Goal: Book appointment/travel/reservation

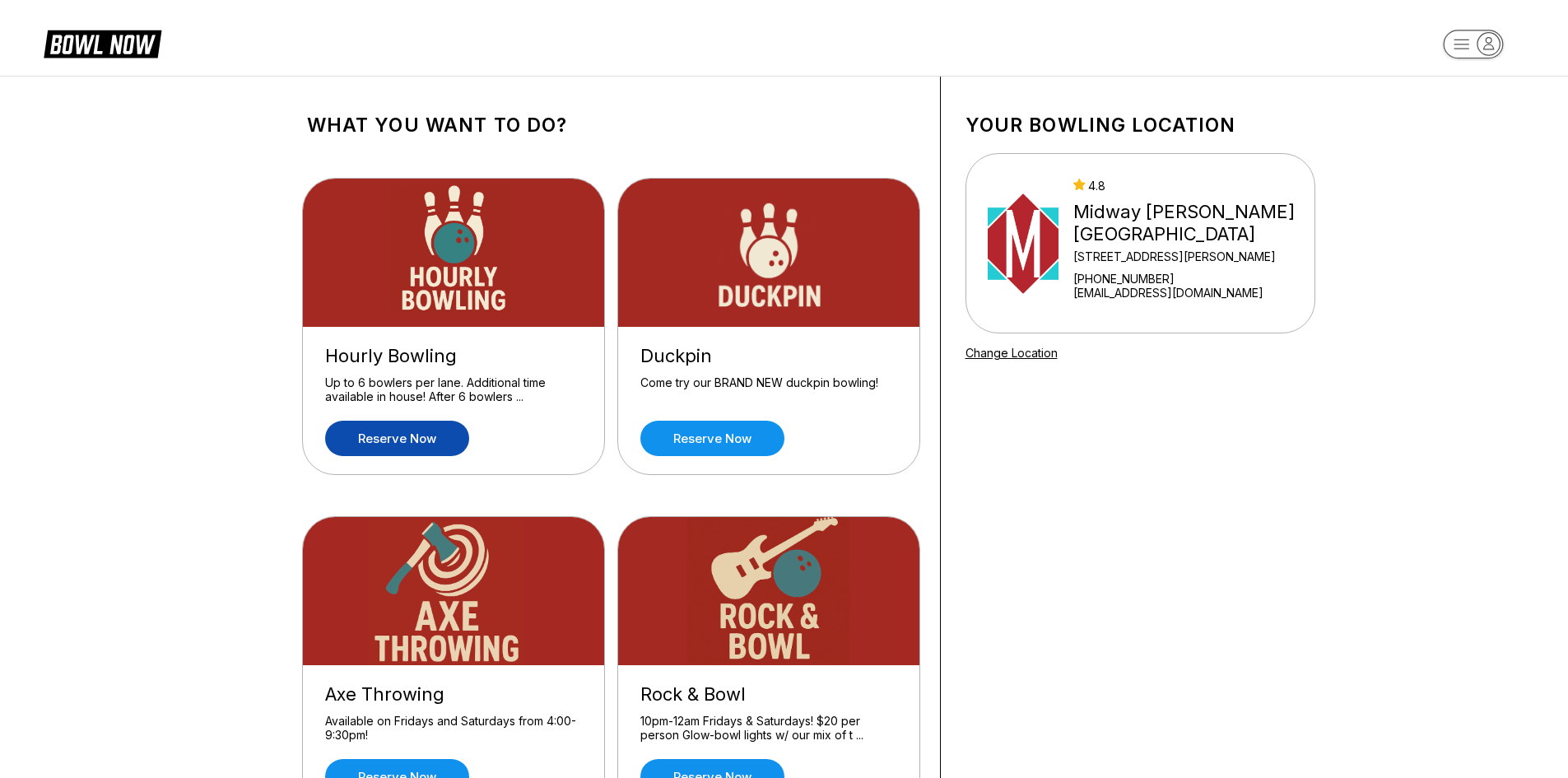
click at [424, 437] on link "Reserve now" at bounding box center [397, 439] width 144 height 36
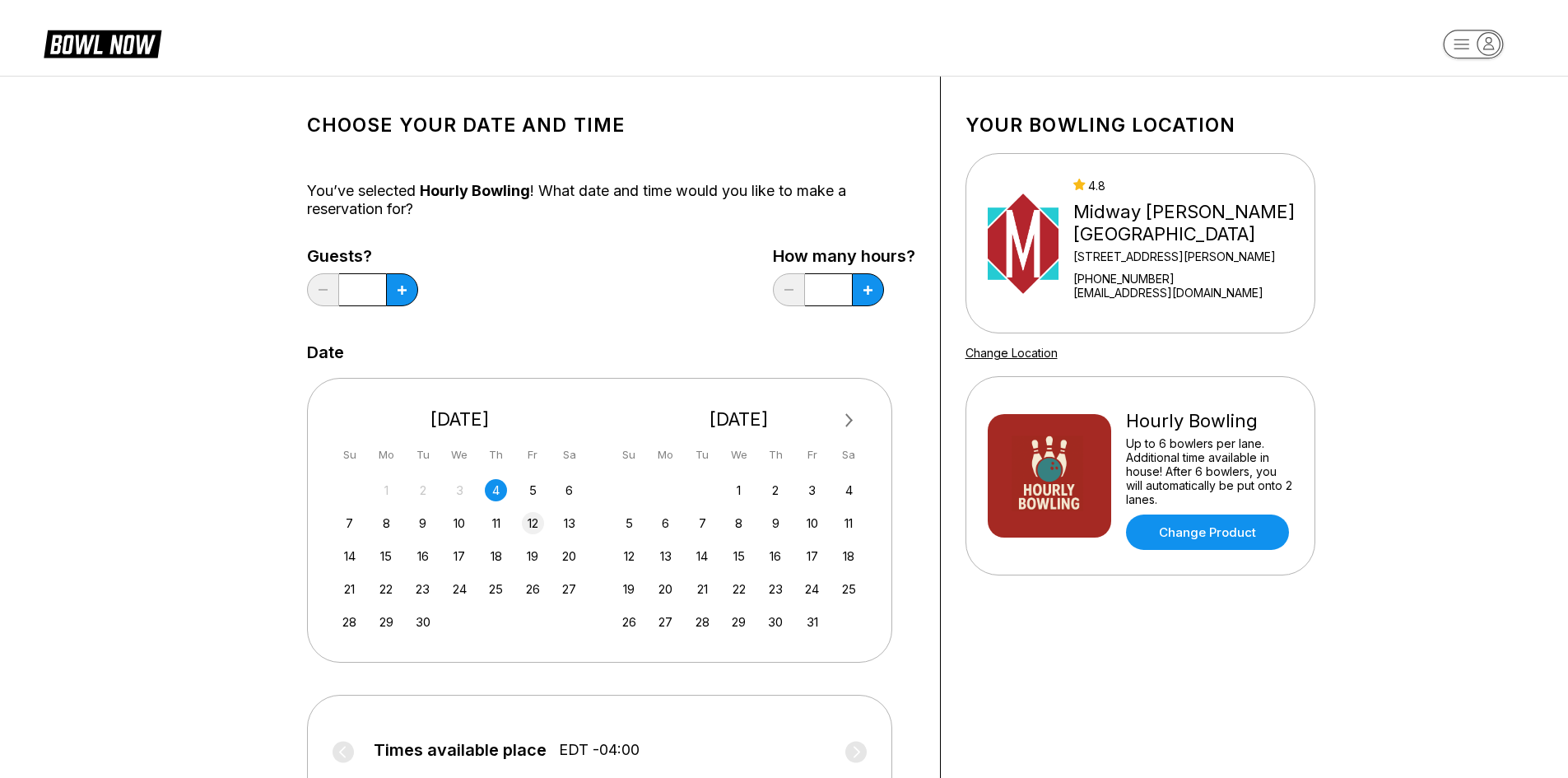
click at [526, 527] on div "12" at bounding box center [533, 523] width 22 height 22
click at [399, 289] on icon at bounding box center [402, 290] width 9 height 9
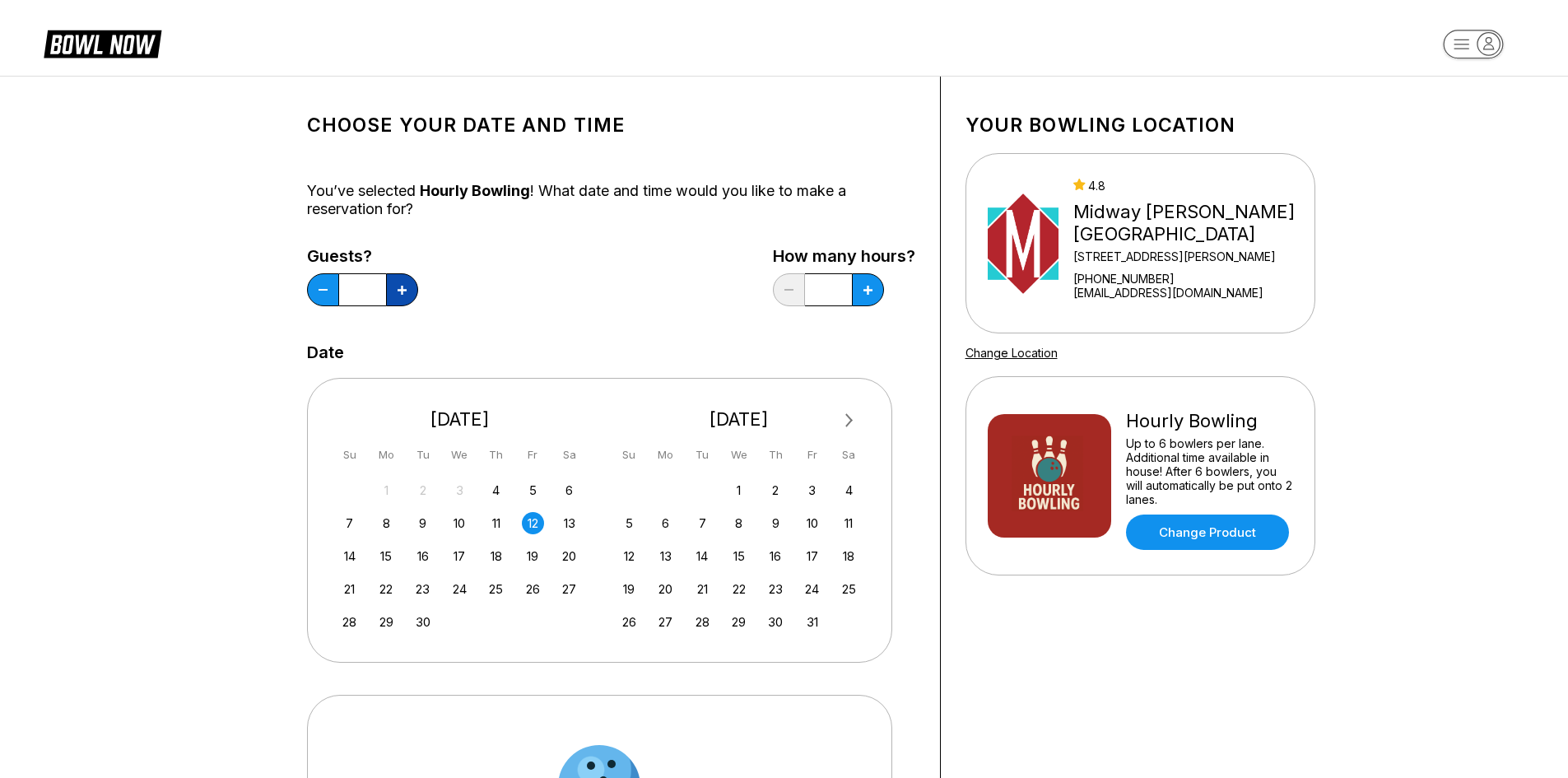
click at [399, 289] on icon at bounding box center [402, 290] width 9 height 9
type input "*"
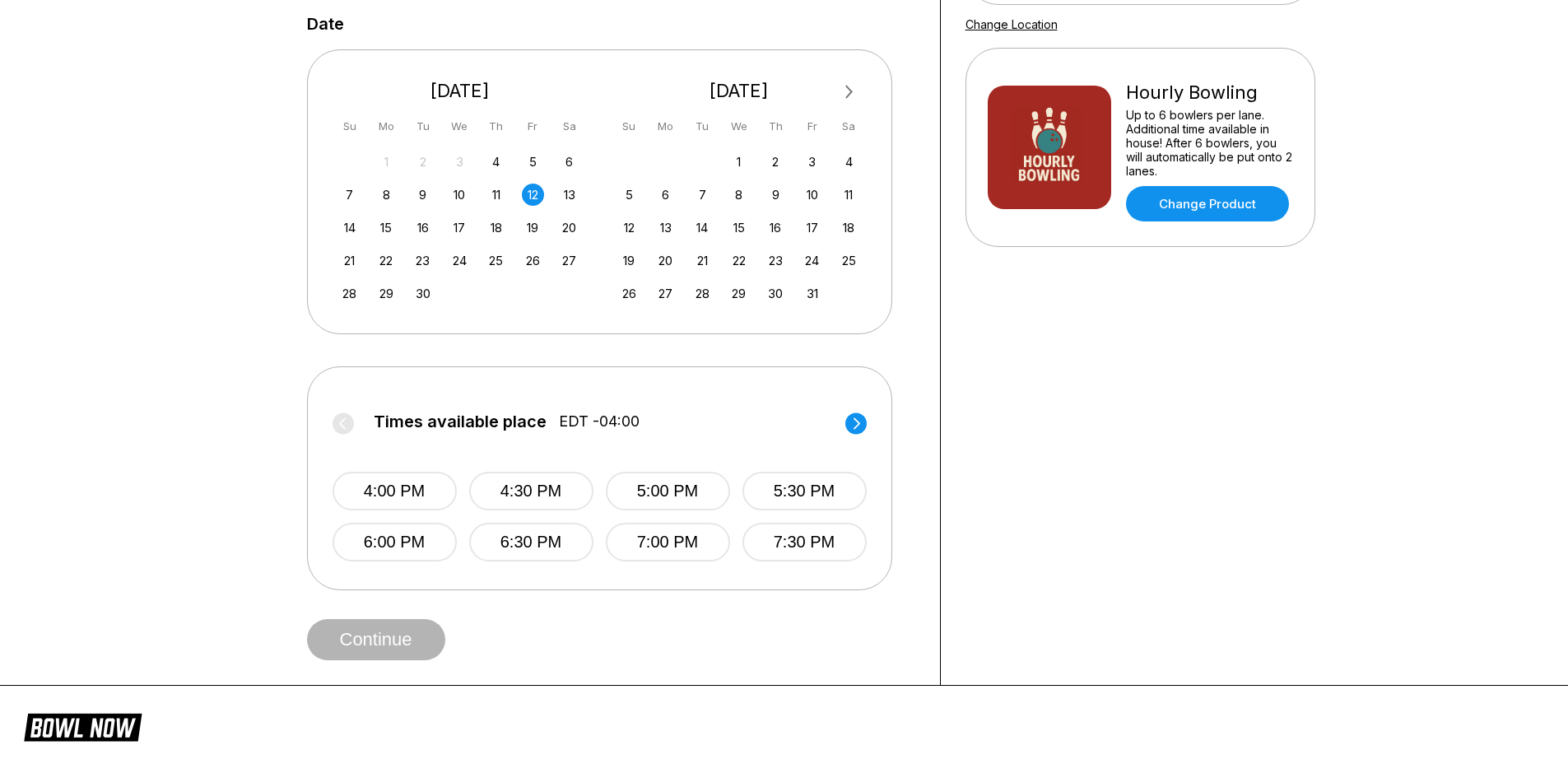
scroll to position [371, 0]
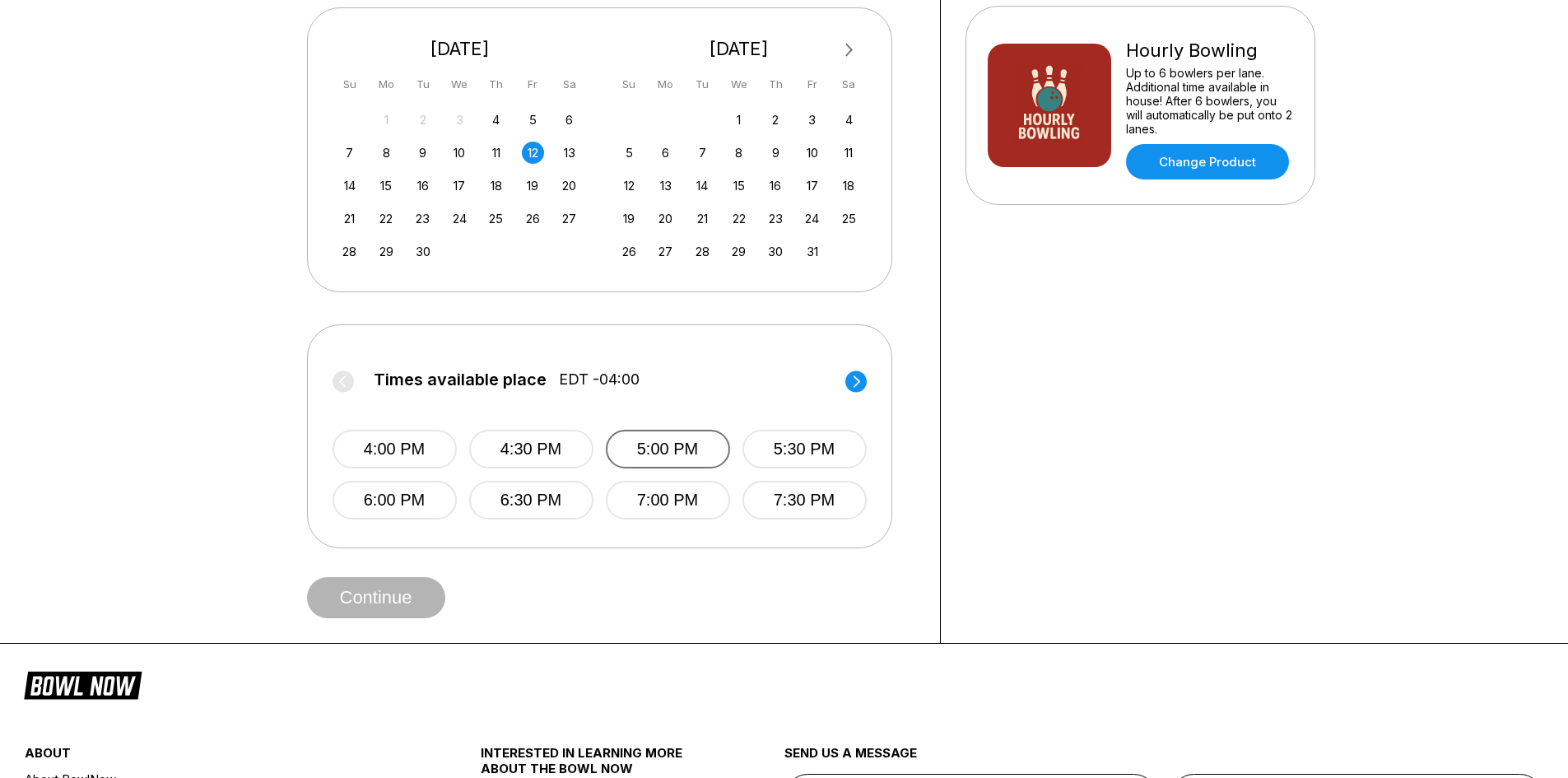
click at [688, 444] on button "5:00 PM" at bounding box center [668, 449] width 124 height 38
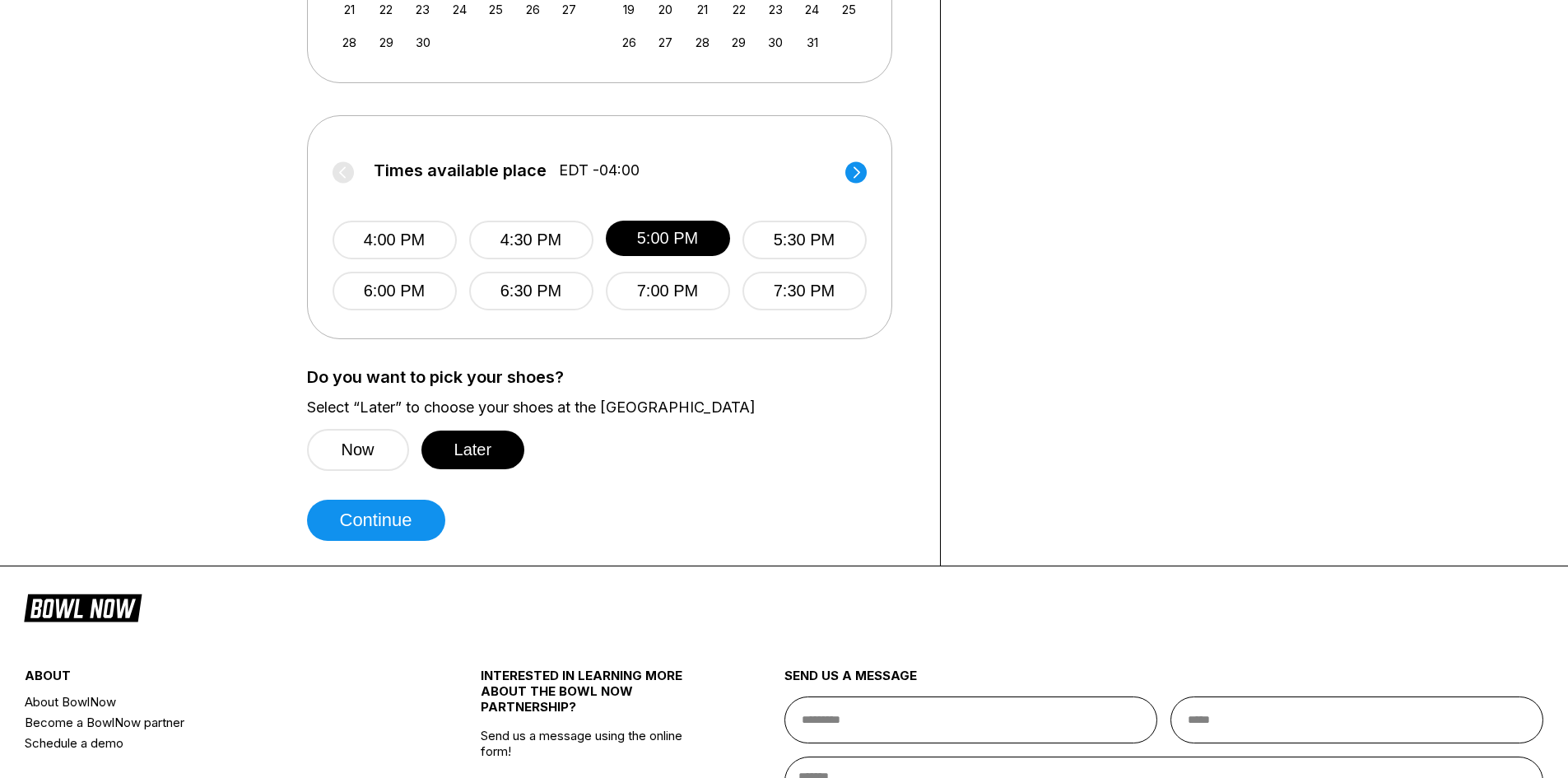
scroll to position [679, 0]
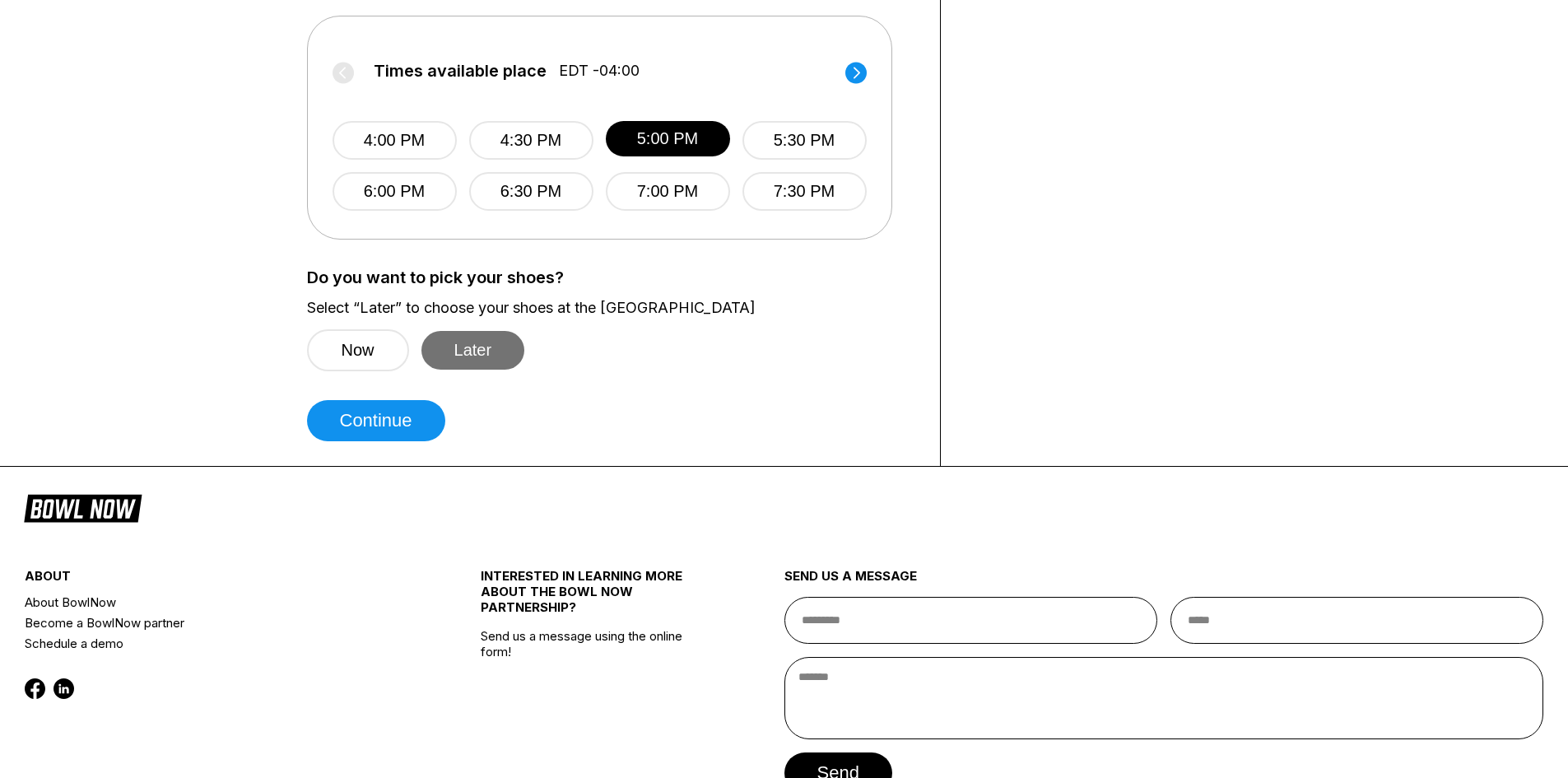
click at [503, 350] on button "Later" at bounding box center [474, 350] width 104 height 38
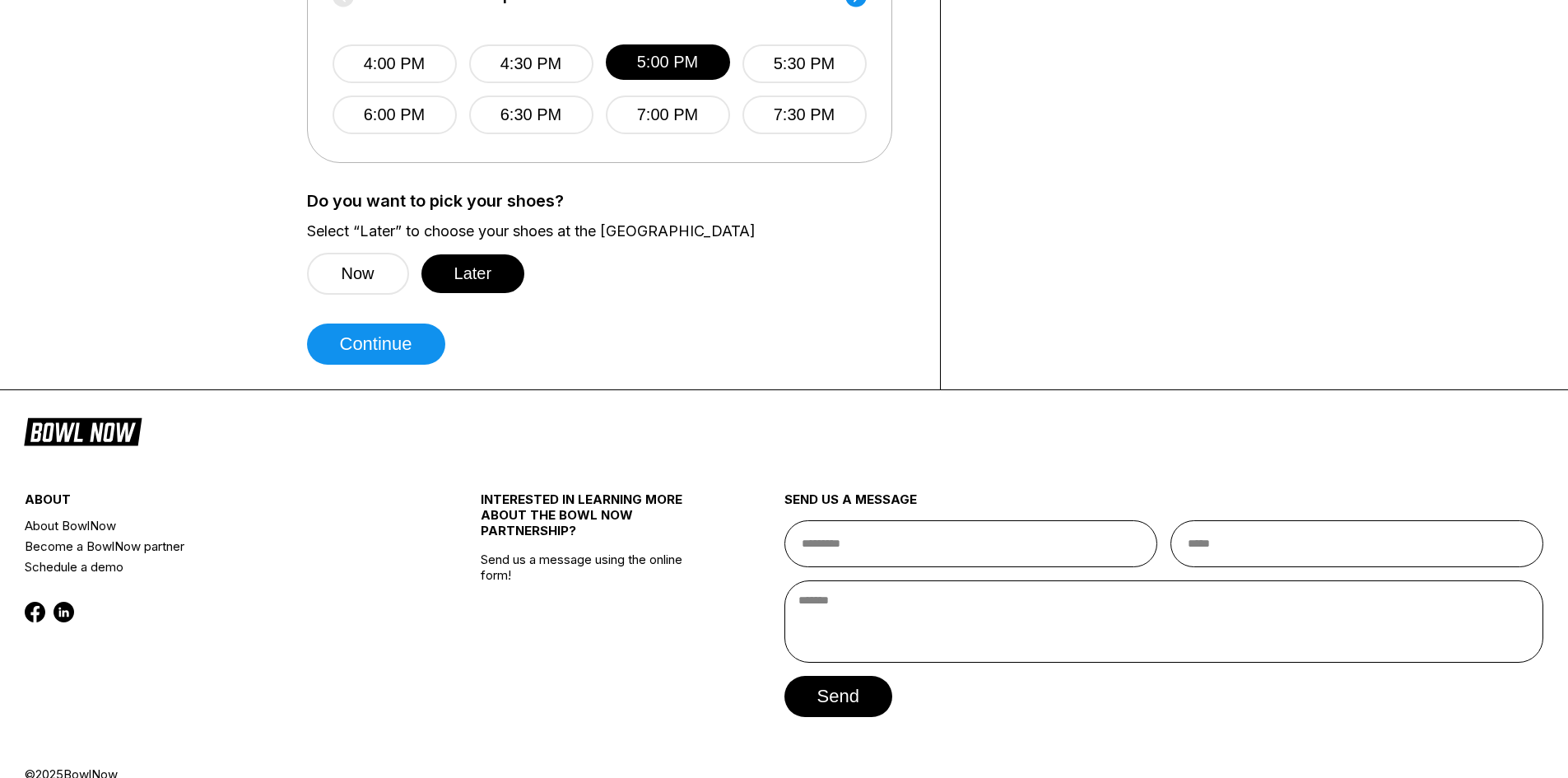
scroll to position [785, 0]
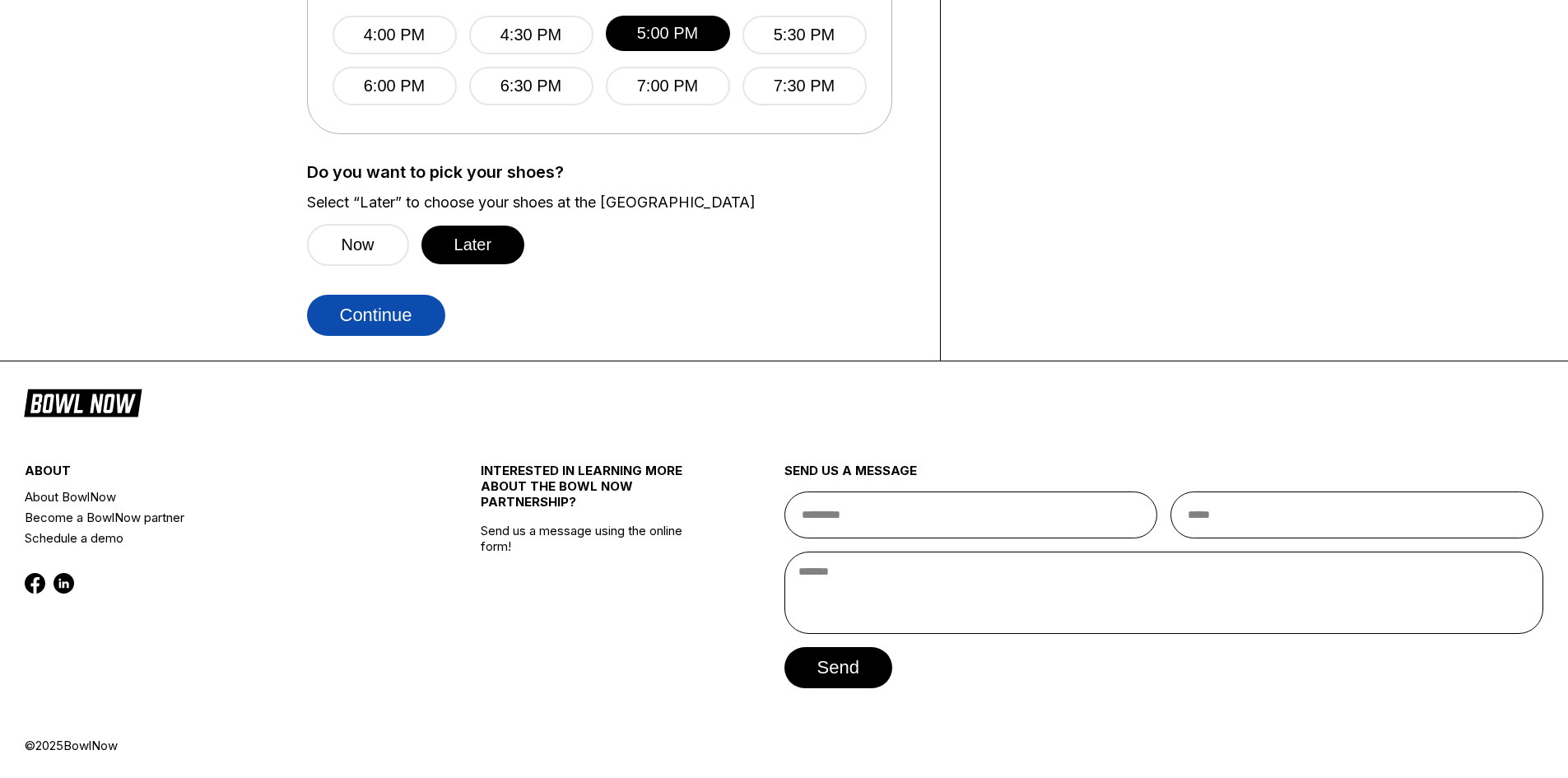
click at [404, 306] on button "Continue" at bounding box center [376, 315] width 138 height 41
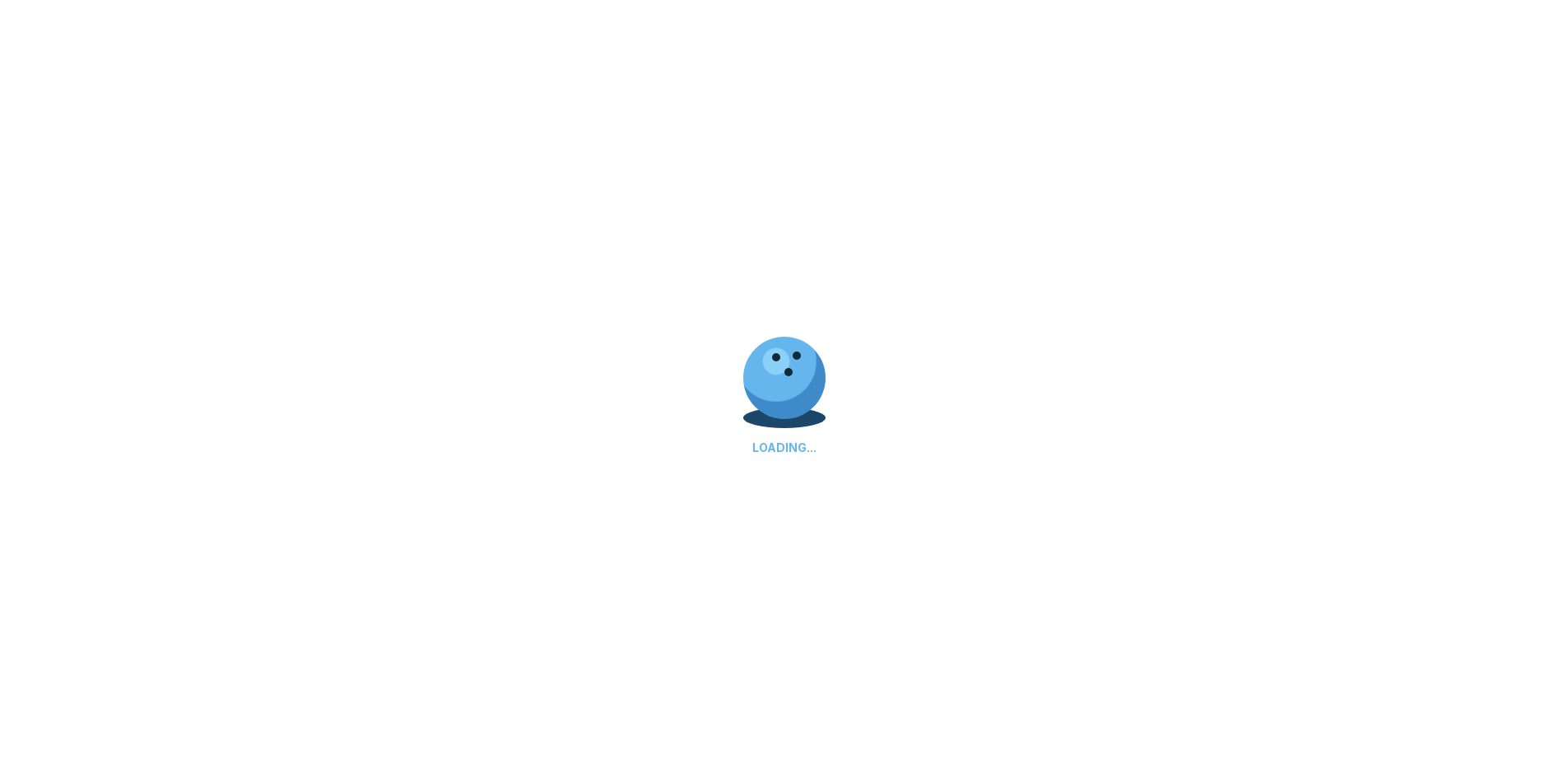
select select "**"
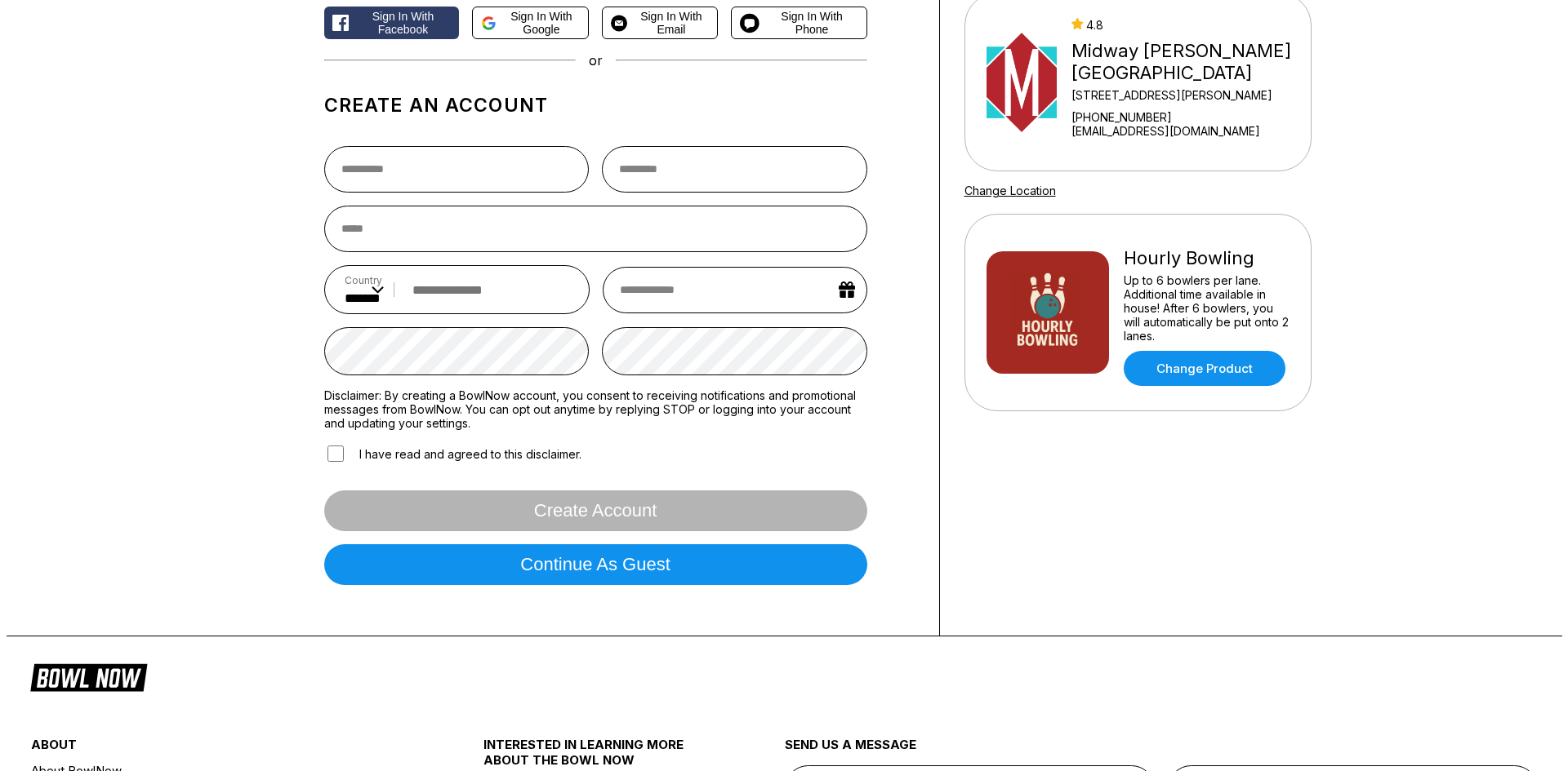
scroll to position [163, 0]
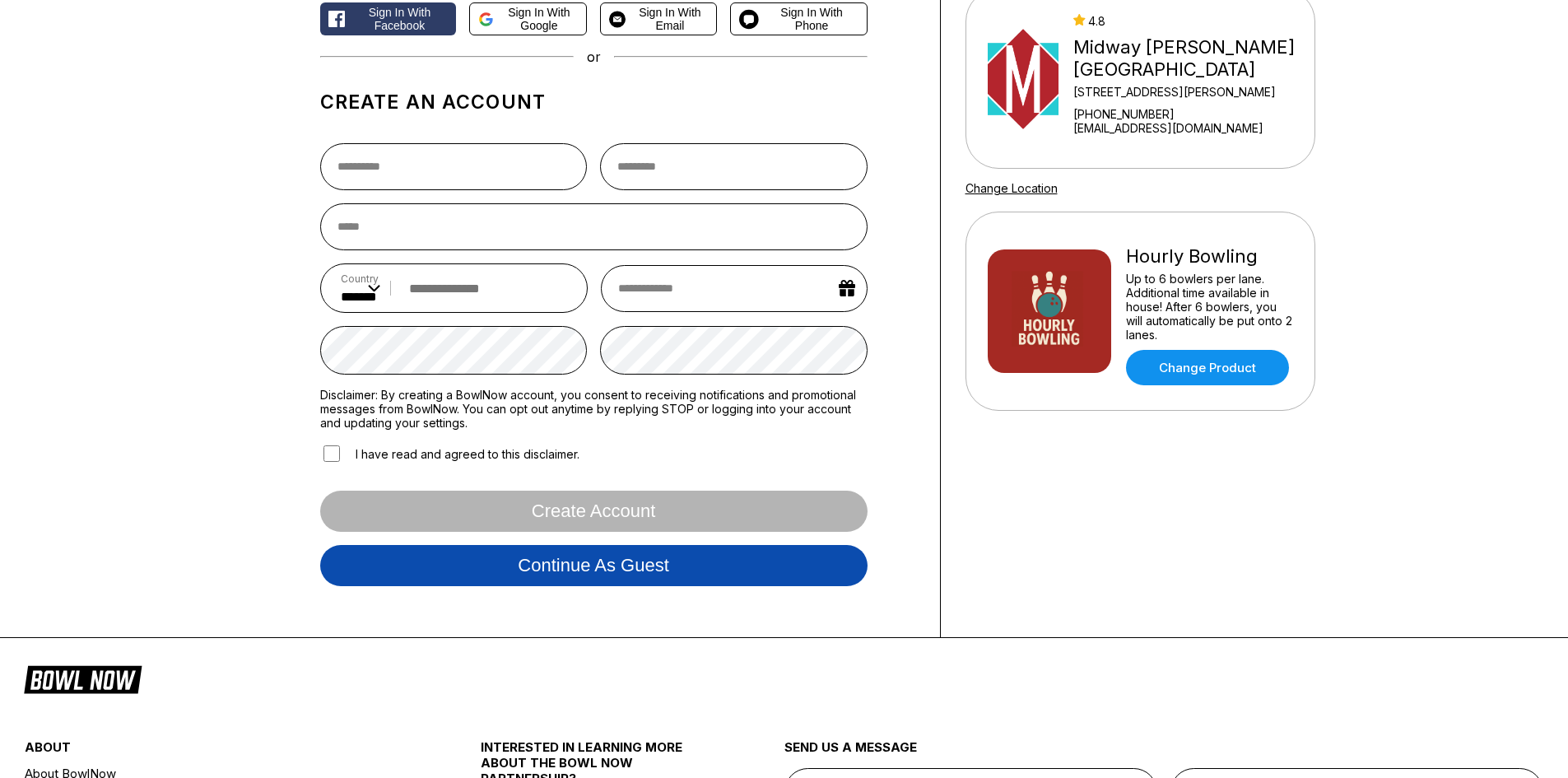
click at [598, 570] on button "Continue as guest" at bounding box center [594, 566] width 548 height 41
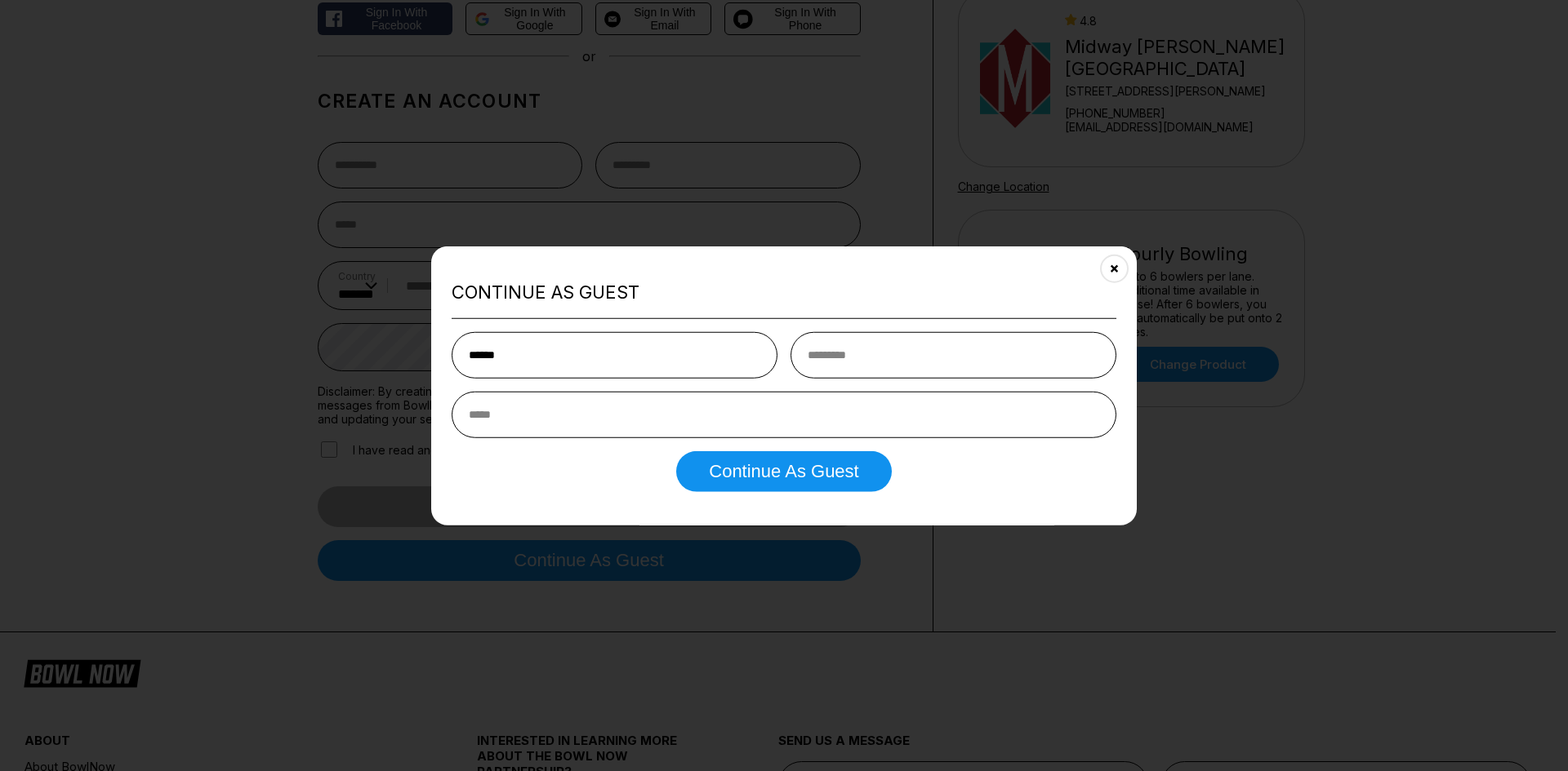
type input "******"
click at [868, 342] on input "******" at bounding box center [954, 355] width 326 height 46
type input "*******"
click at [710, 406] on input "email" at bounding box center [783, 415] width 665 height 46
type input "**********"
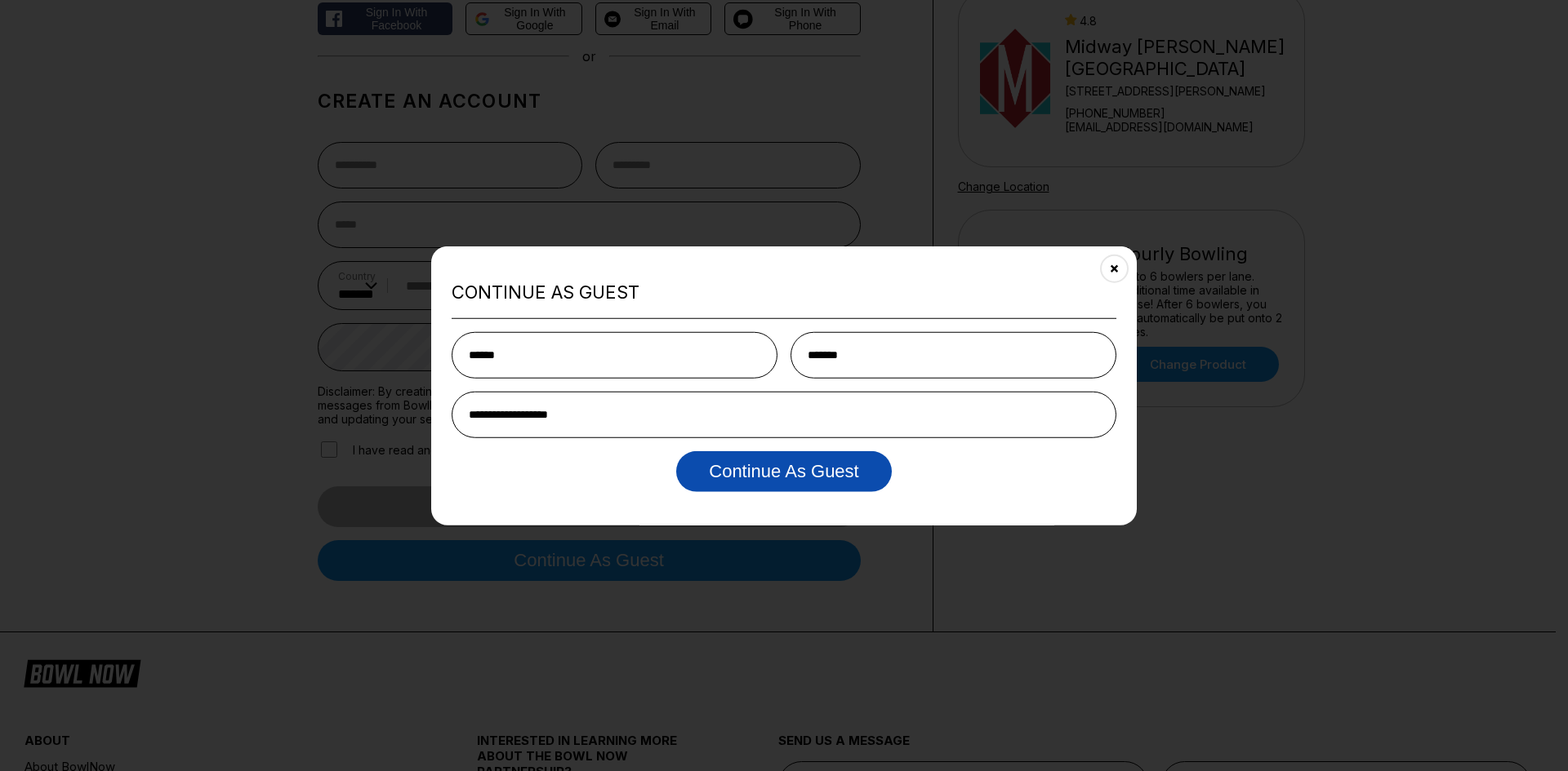
click at [760, 492] on button "Continue as Guest" at bounding box center [783, 471] width 215 height 41
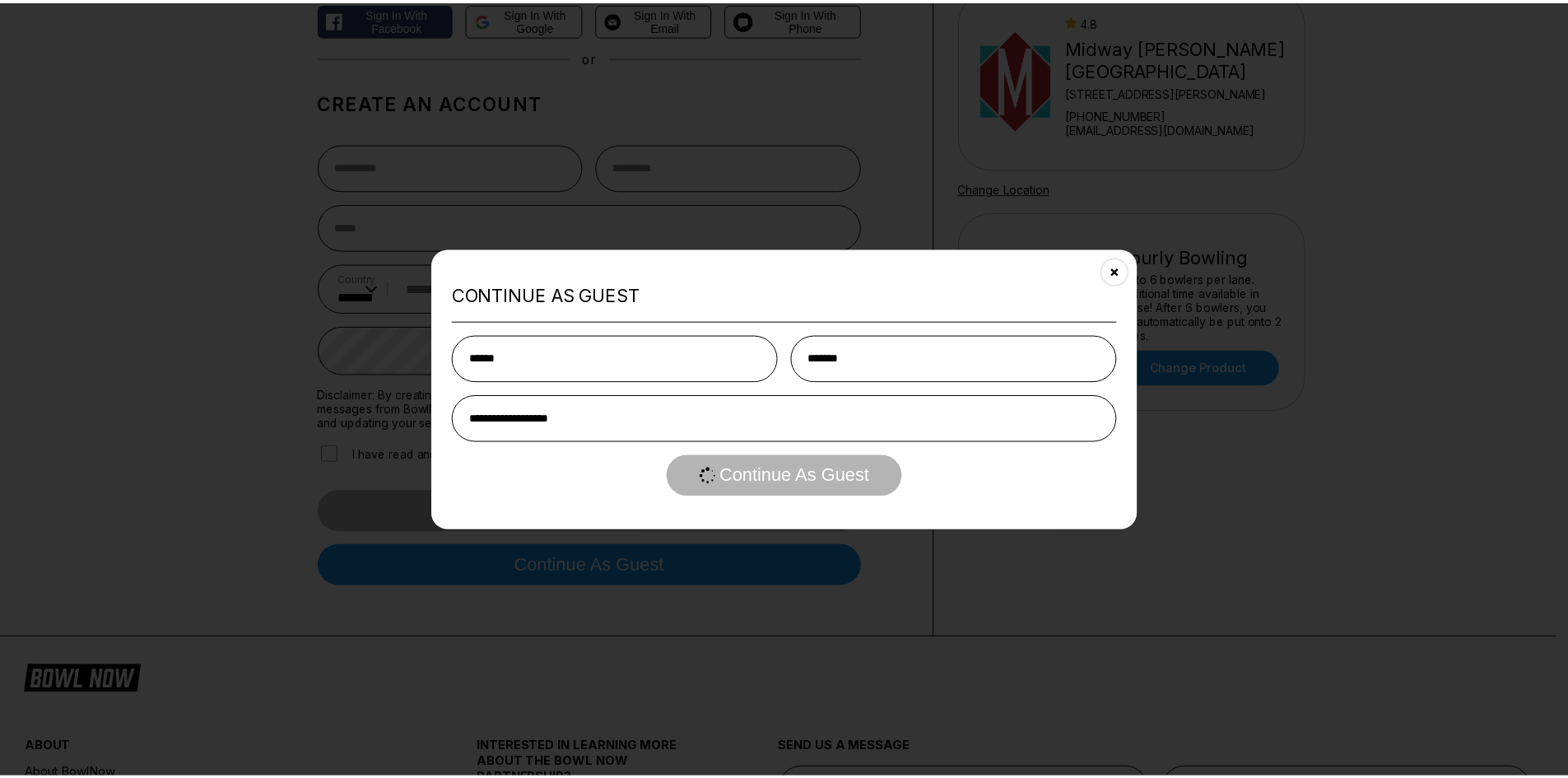
scroll to position [0, 0]
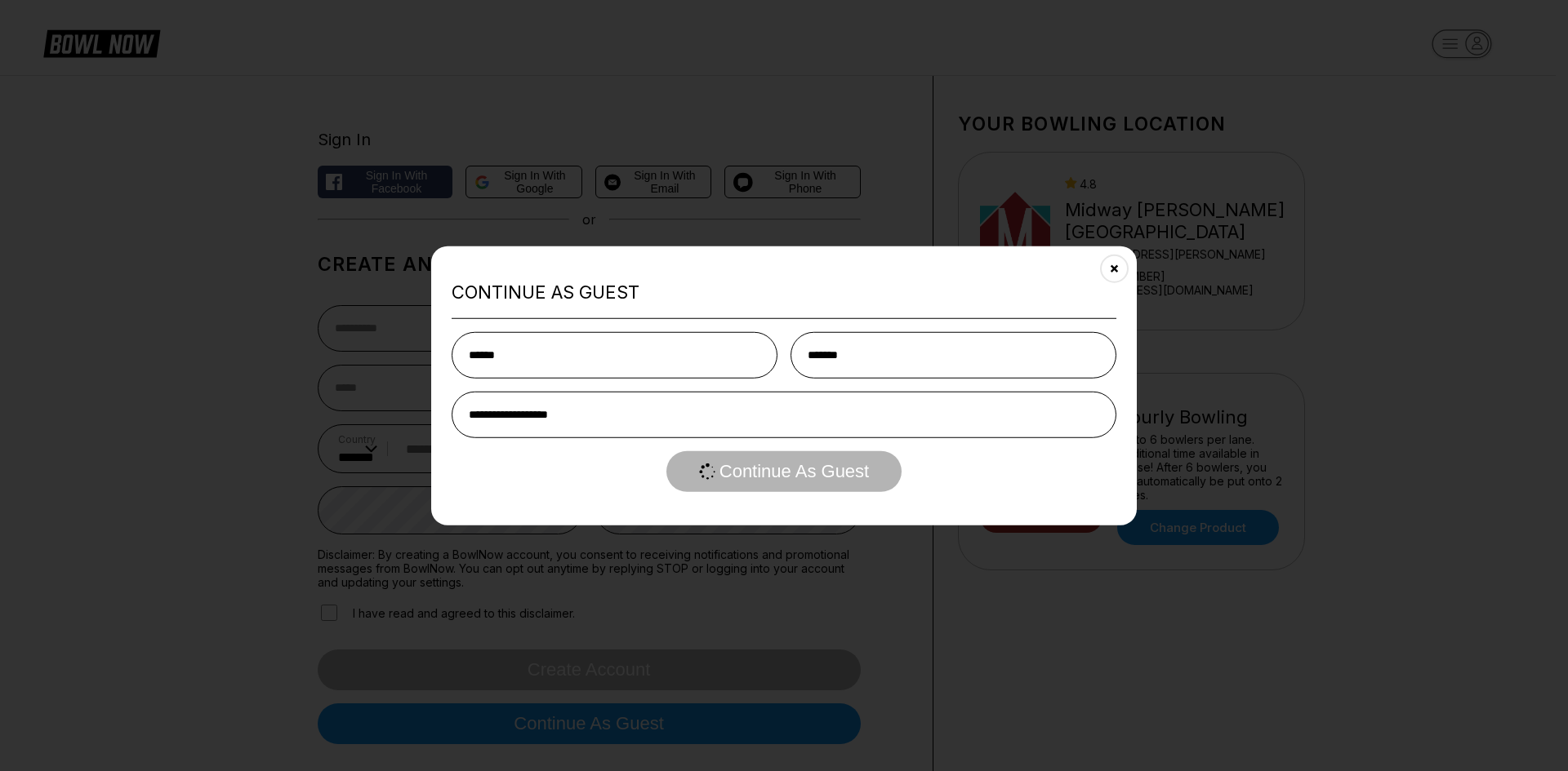
select select "**"
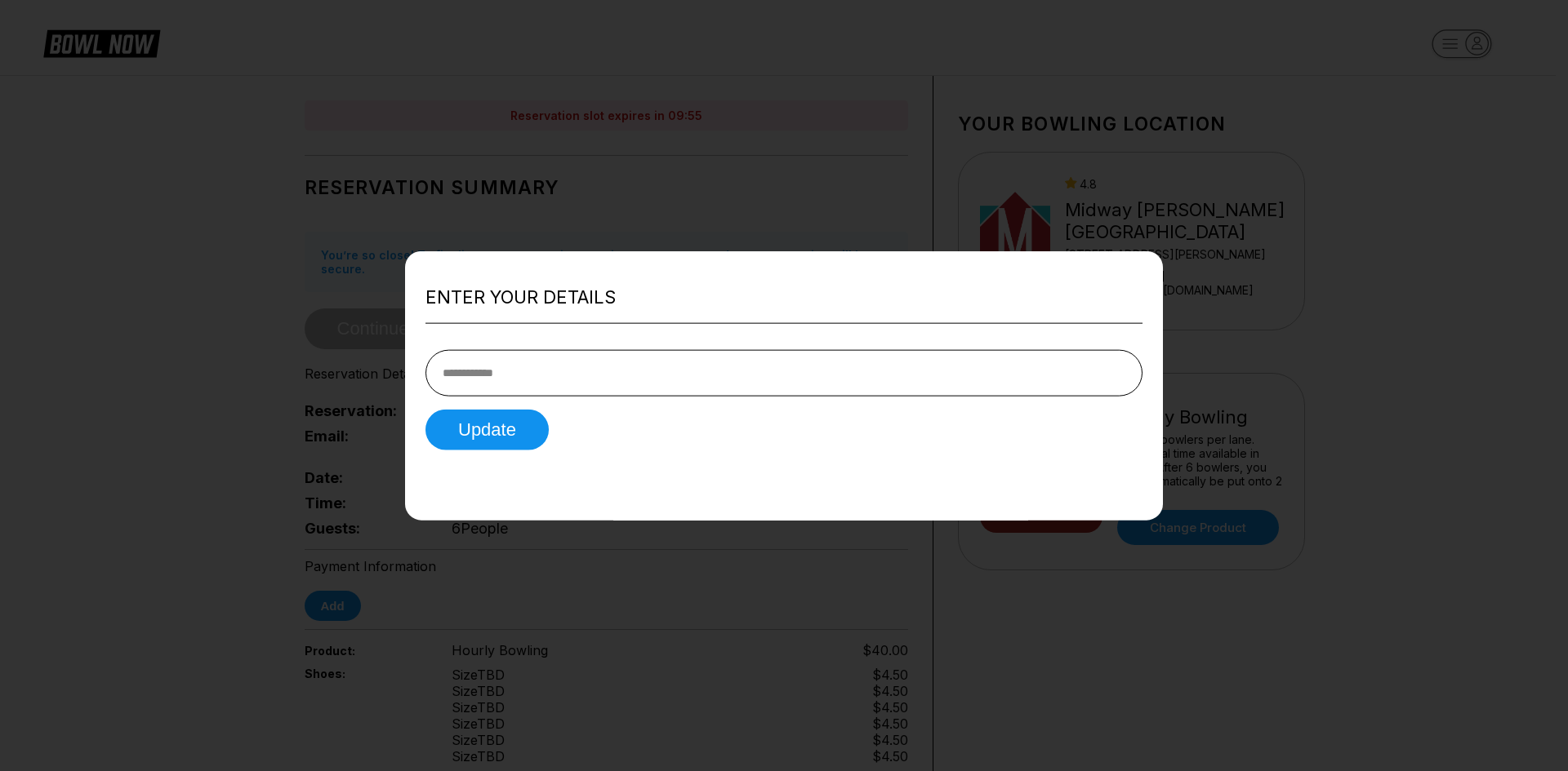
click at [472, 365] on input "tel" at bounding box center [784, 373] width 717 height 46
type input "**********"
click at [501, 443] on button "Update" at bounding box center [487, 430] width 123 height 41
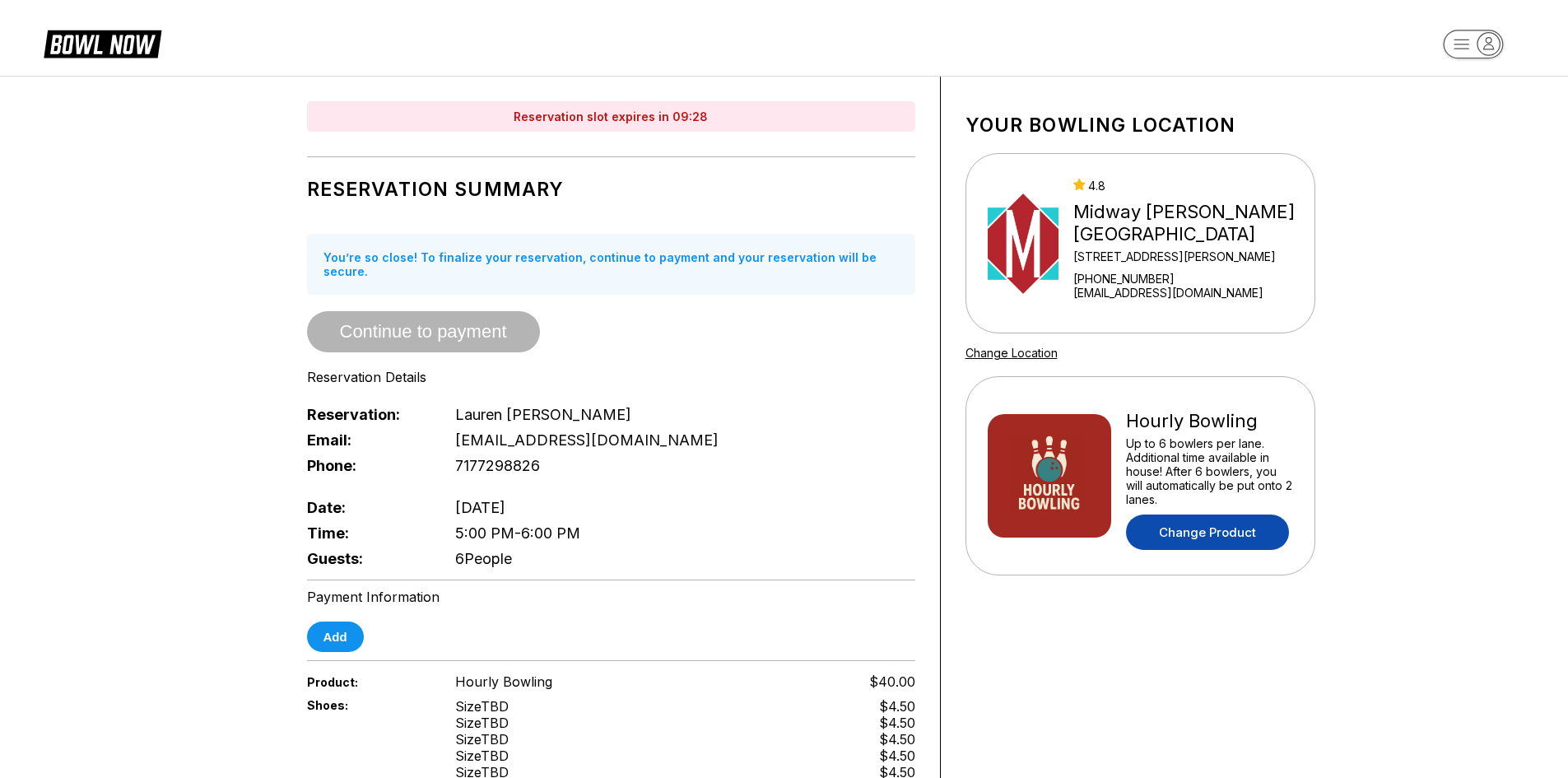
click at [1219, 533] on link "Change Product" at bounding box center [1207, 533] width 163 height 36
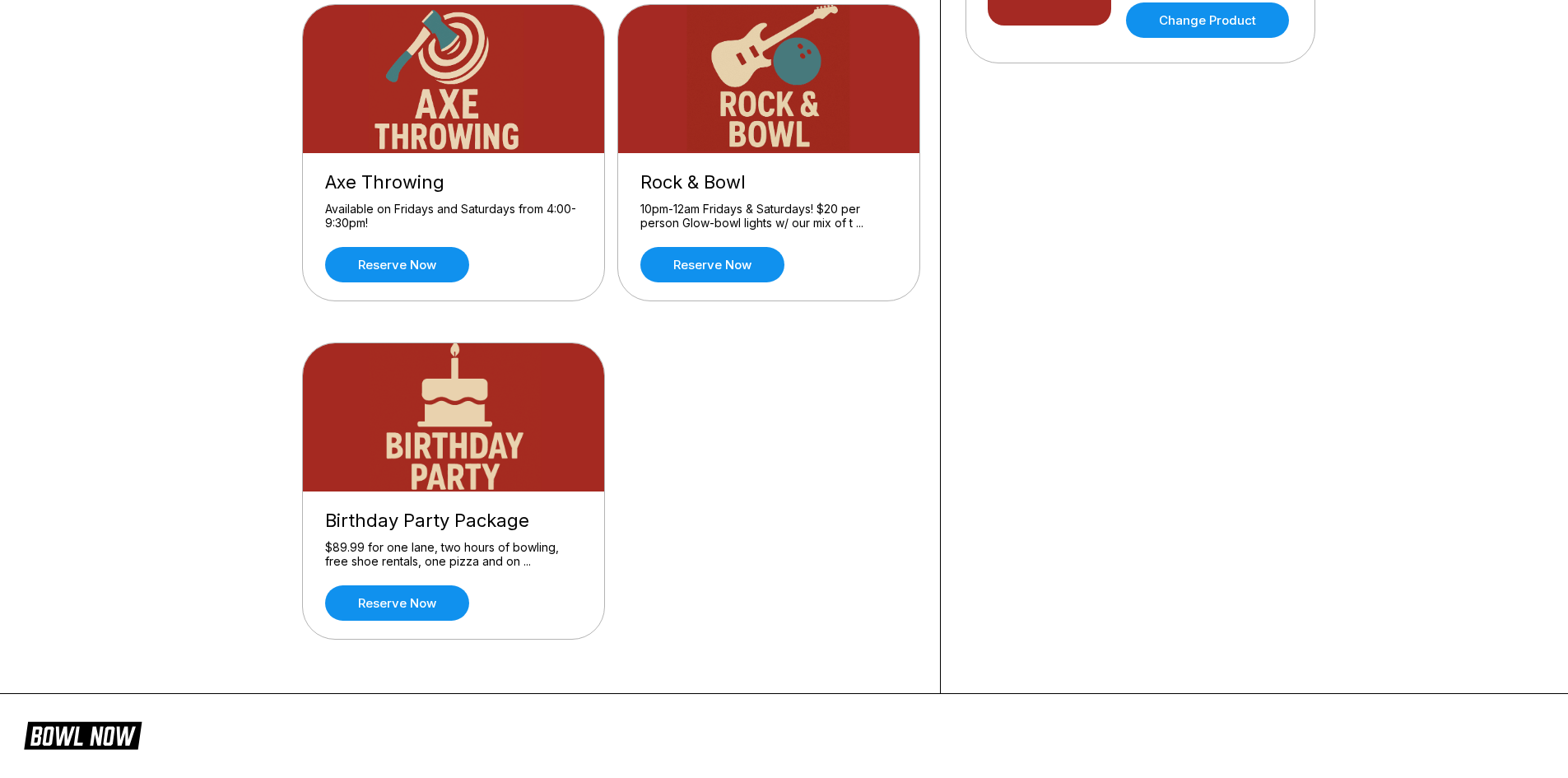
scroll to position [618, 0]
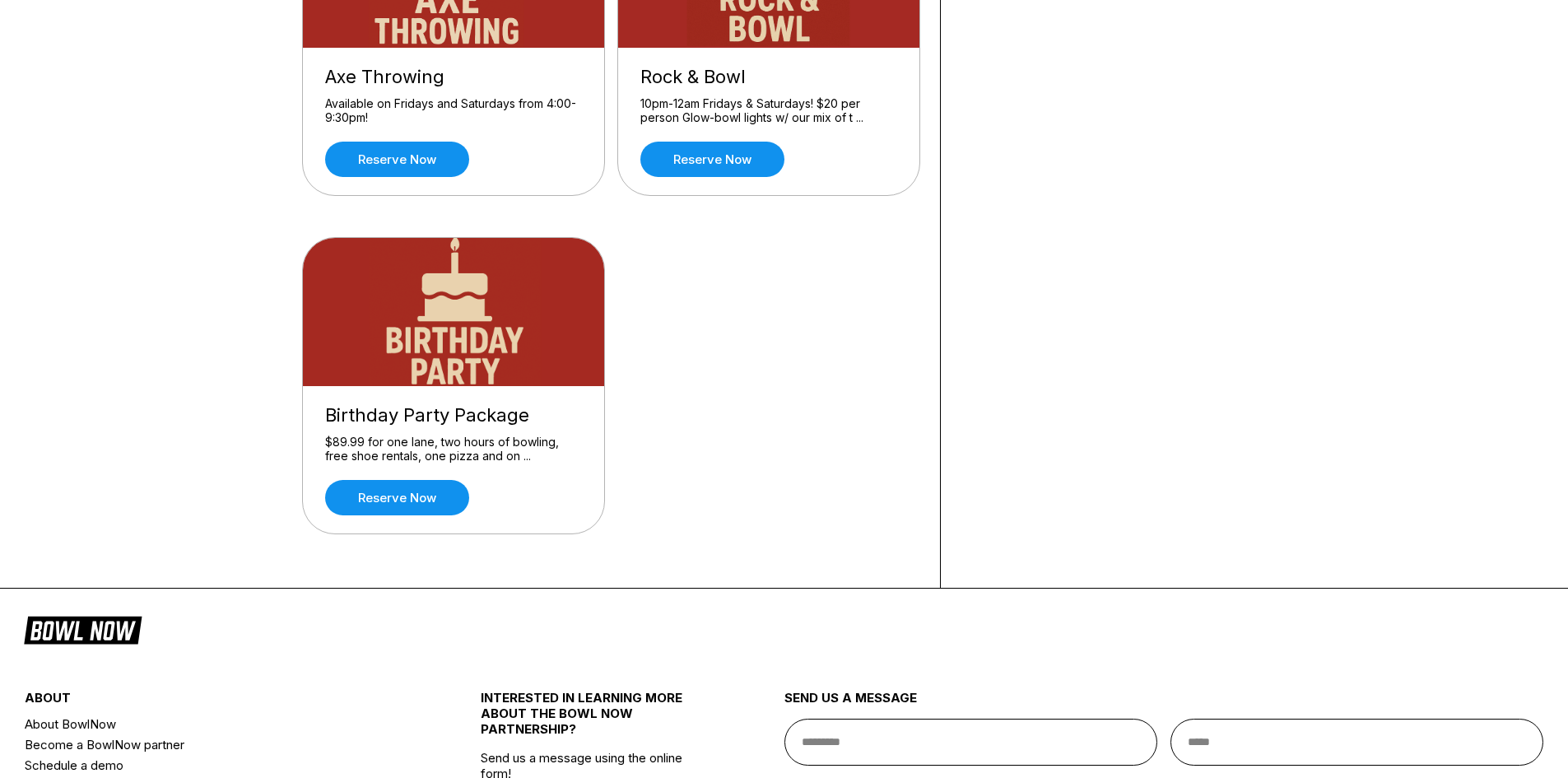
click at [454, 379] on img at bounding box center [455, 312] width 303 height 148
click at [454, 461] on div "$89.99 for one lane, two hours of bowling, free shoe rentals, one pizza and on …" at bounding box center [454, 449] width 257 height 29
click at [439, 490] on link "Reserve now" at bounding box center [397, 498] width 144 height 36
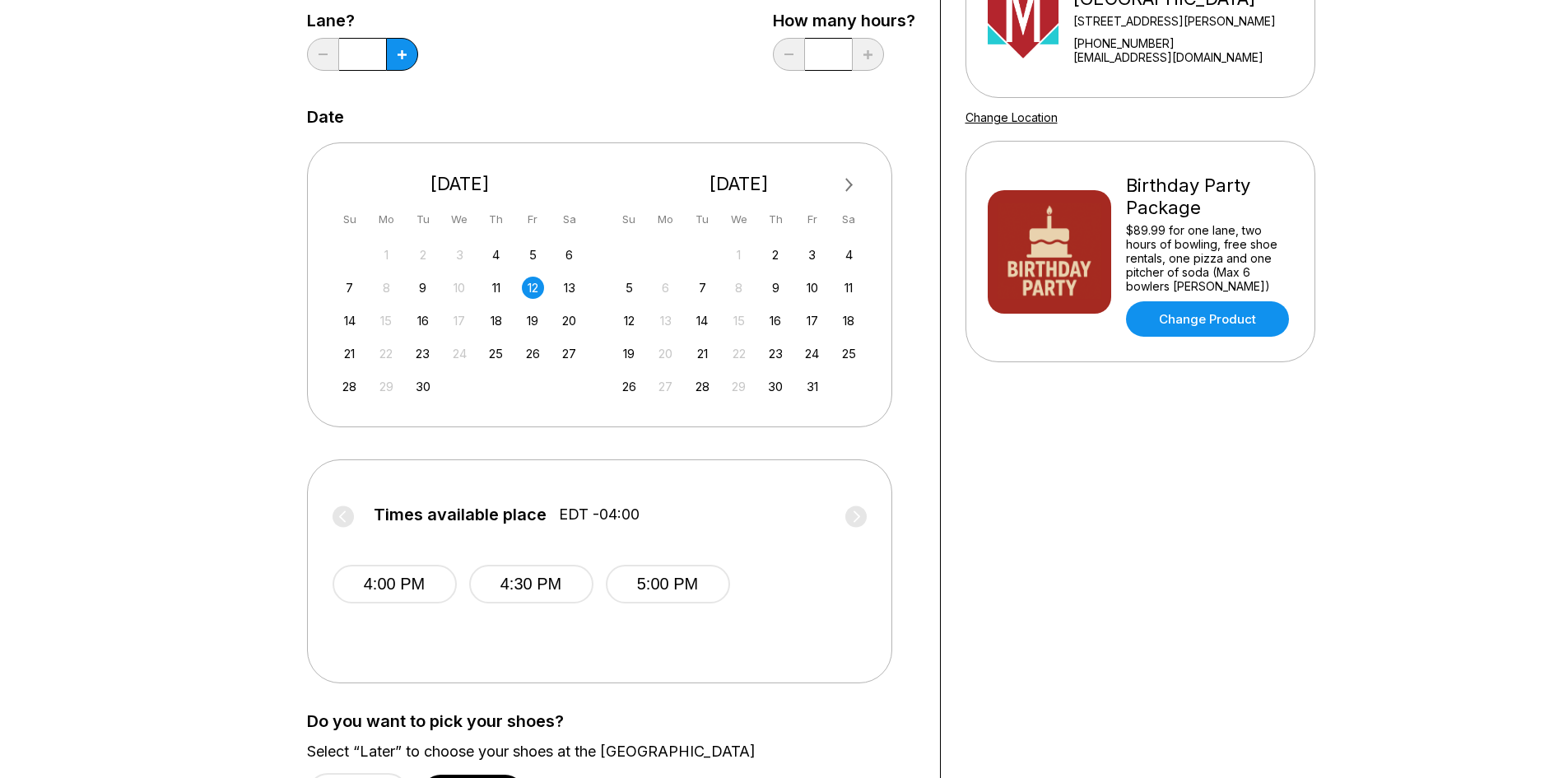
scroll to position [453, 0]
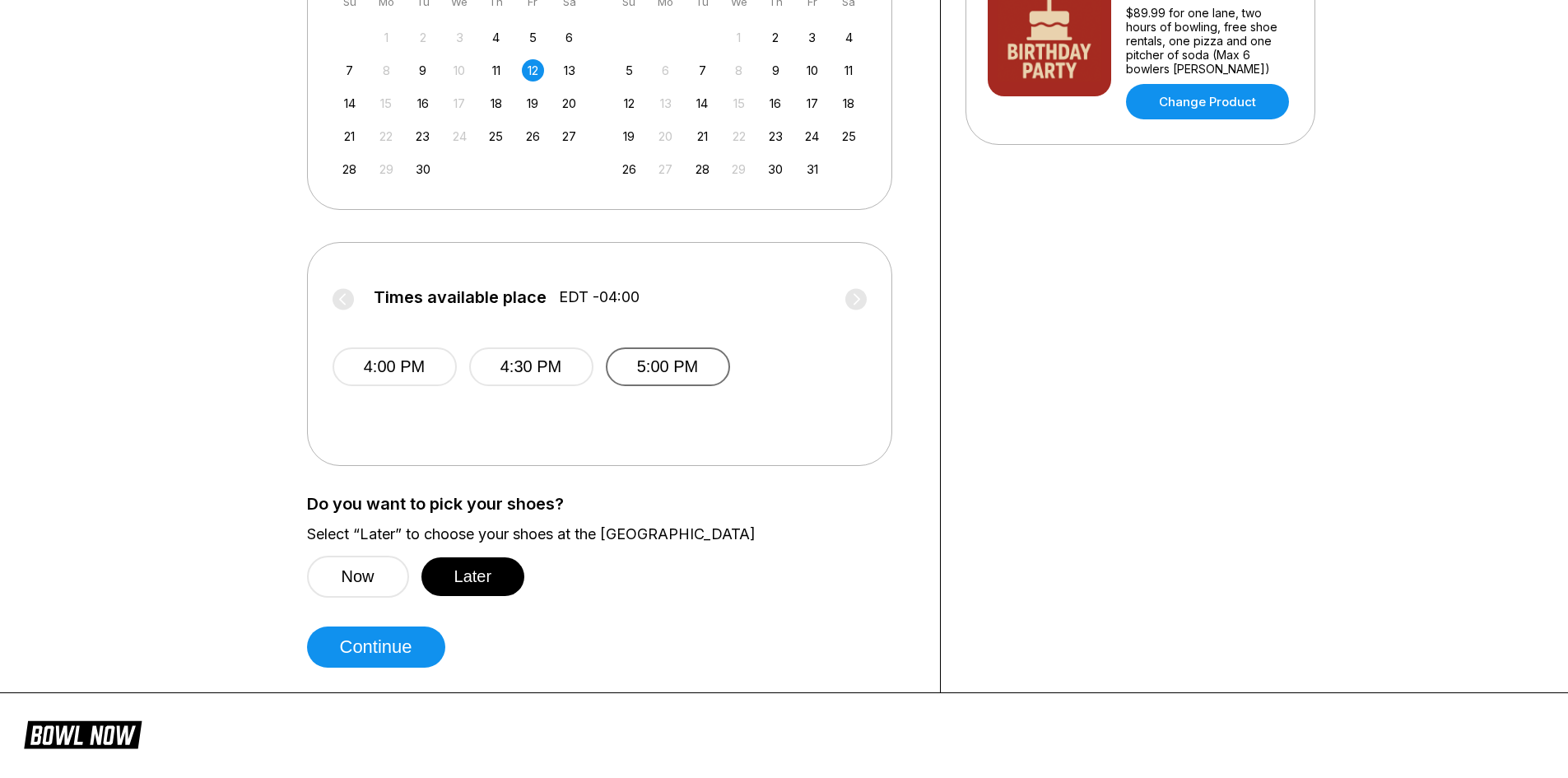
click at [701, 371] on button "5:00 PM" at bounding box center [668, 366] width 124 height 38
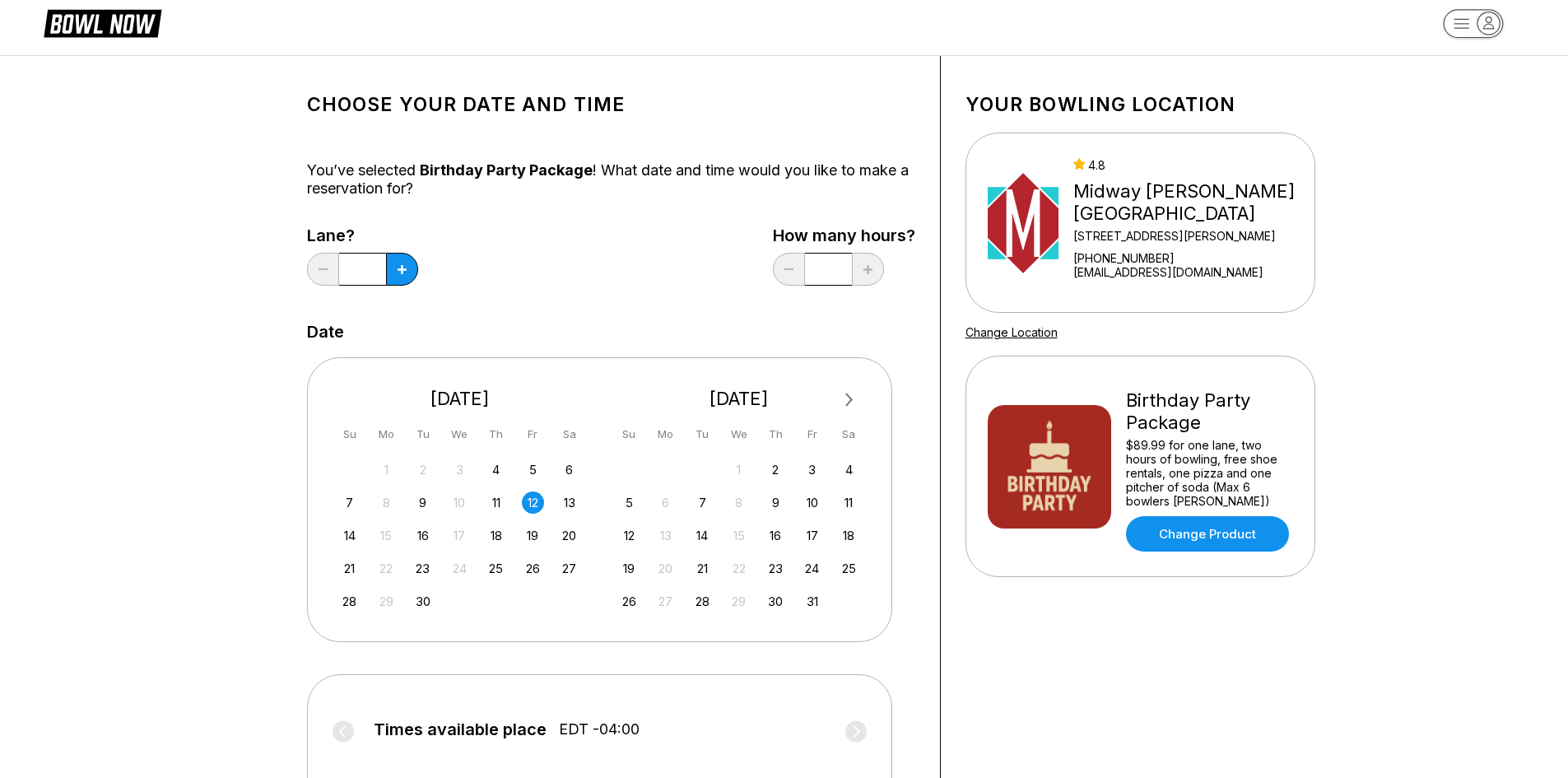
scroll to position [0, 0]
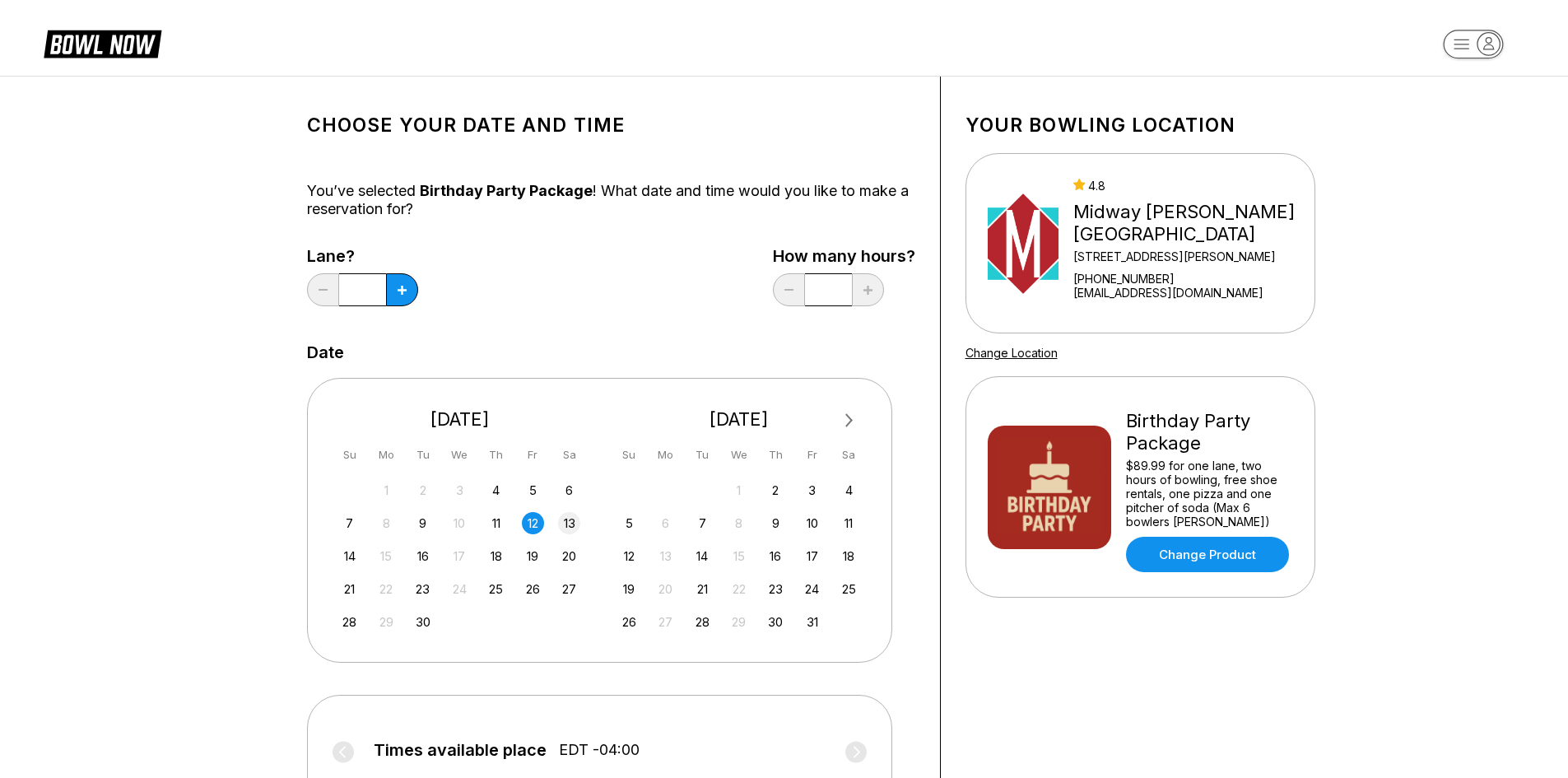
click at [572, 517] on div "13" at bounding box center [569, 523] width 22 height 22
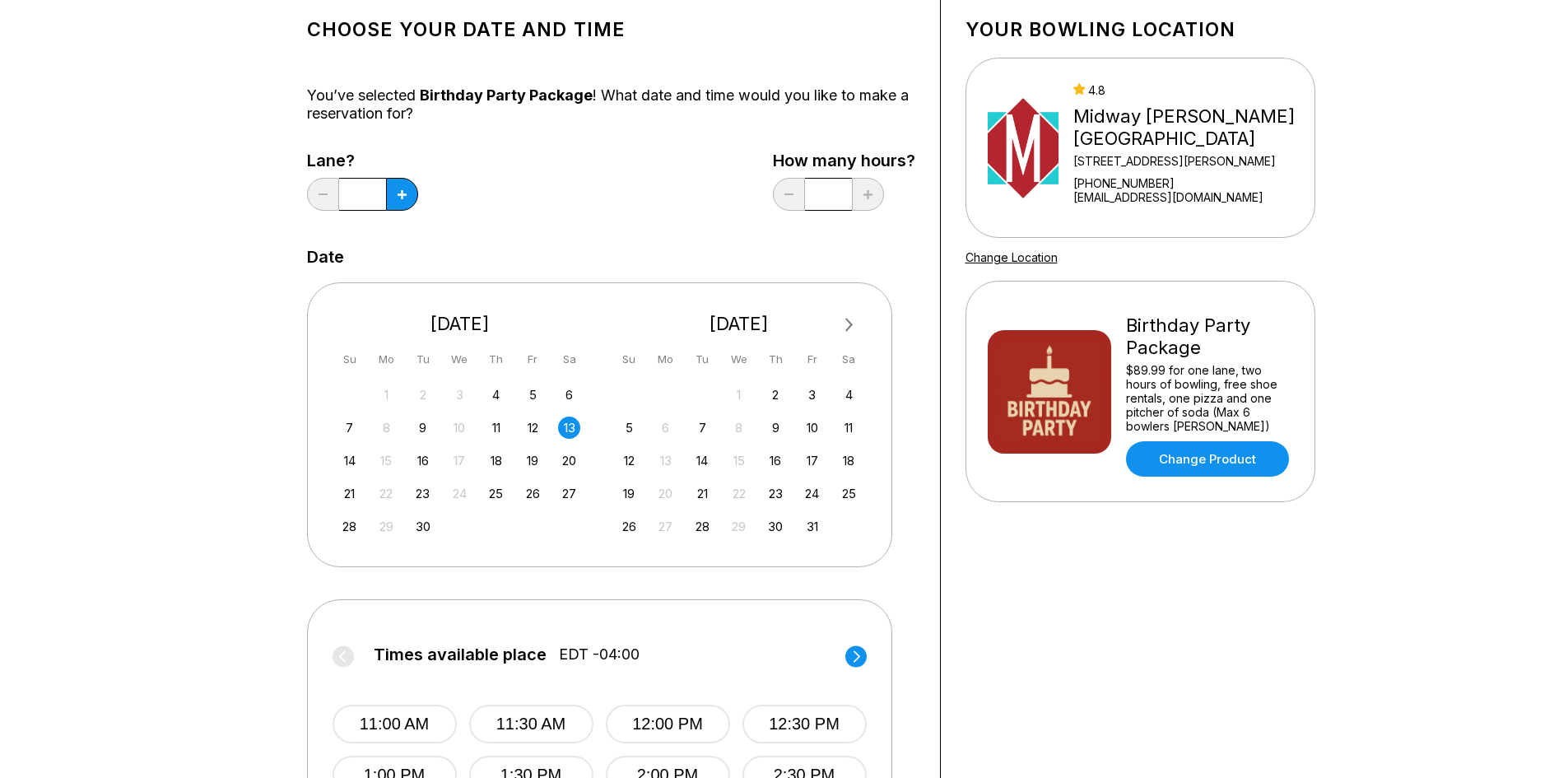
scroll to position [61, 0]
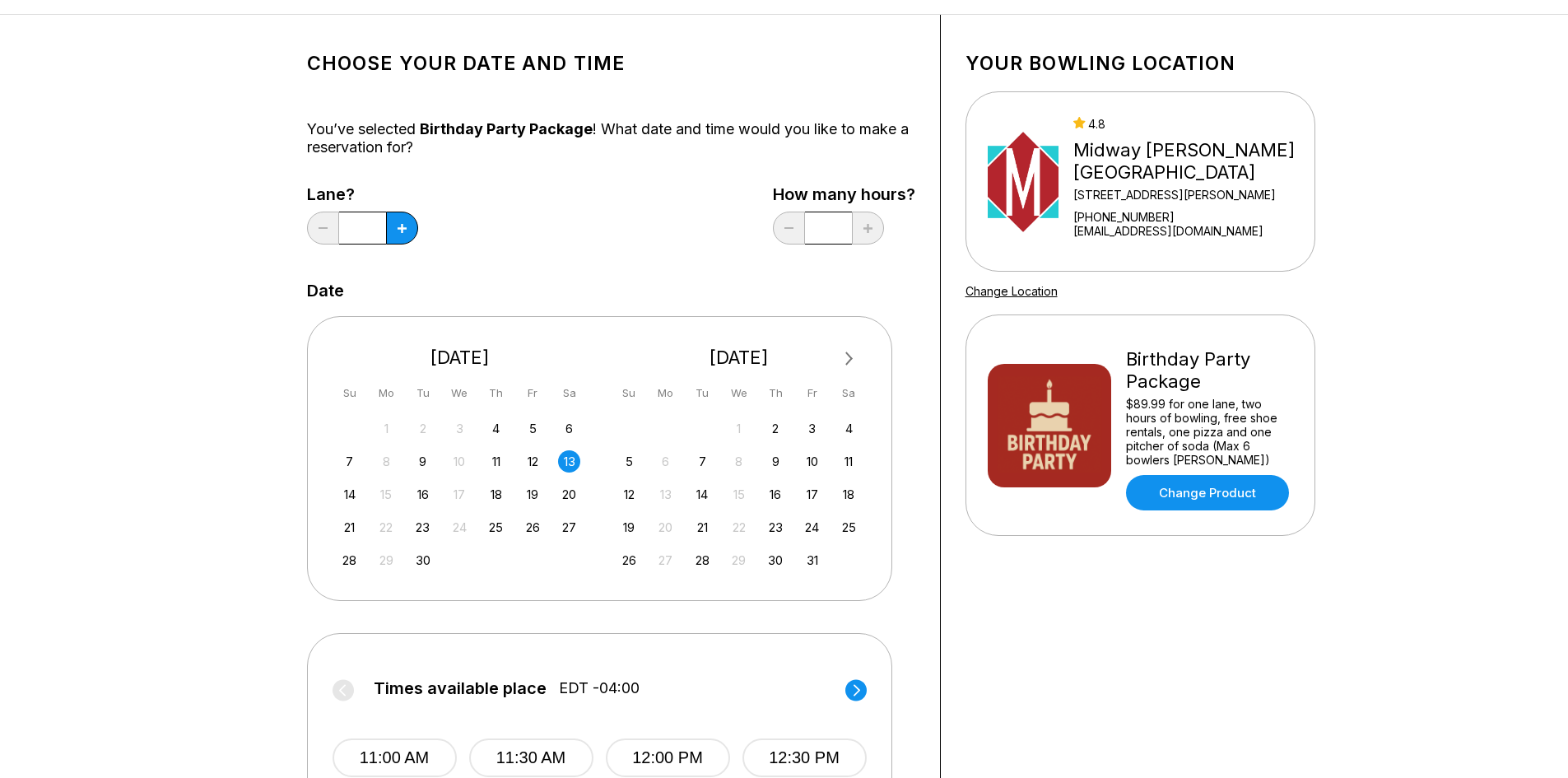
click at [527, 459] on div "12" at bounding box center [533, 462] width 22 height 22
